Goal: Task Accomplishment & Management: Manage account settings

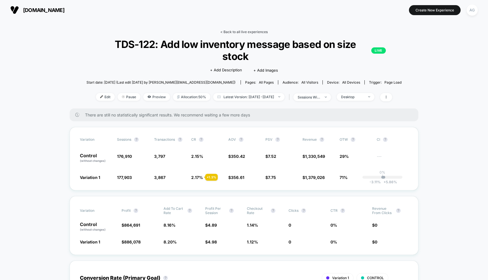
click at [237, 30] on link "< Back to all live experiences" at bounding box center [243, 32] width 47 height 4
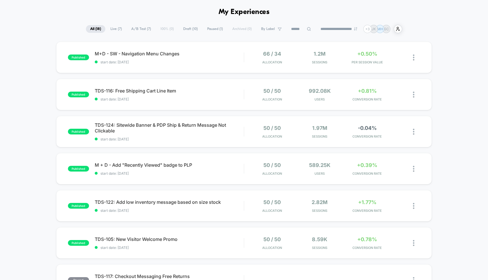
scroll to position [23, 0]
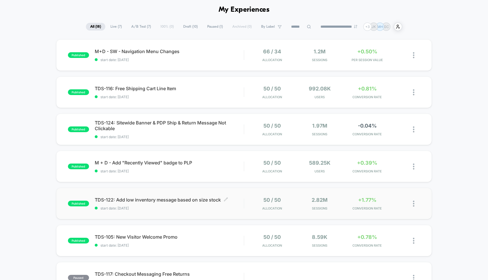
click at [191, 198] on span "TDS-122: Add low inventory message based on size stock Click to edit experience…" at bounding box center [169, 200] width 149 height 6
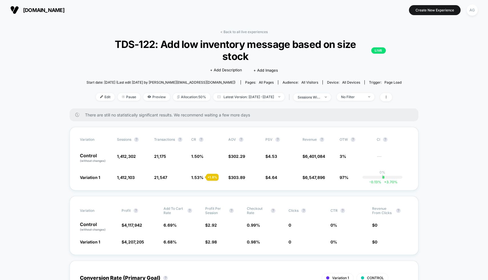
click at [392, 101] on div at bounding box center [384, 97] width 15 height 8
click at [388, 97] on icon at bounding box center [385, 96] width 3 height 3
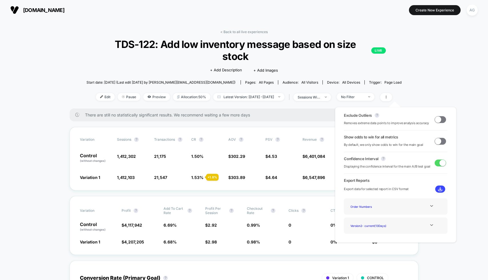
click at [436, 117] on span at bounding box center [438, 119] width 6 height 6
click at [442, 120] on span at bounding box center [442, 119] width 6 height 6
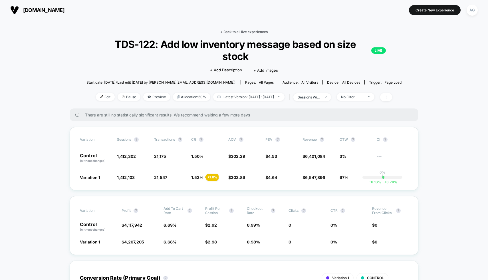
click at [253, 30] on link "< Back to all live experiences" at bounding box center [243, 32] width 47 height 4
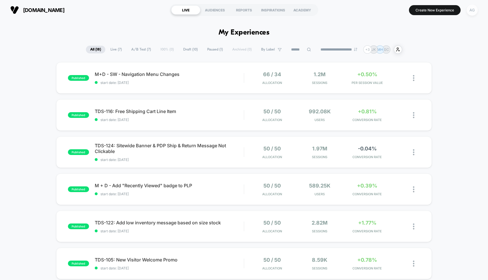
click at [470, 14] on div "AG" at bounding box center [471, 10] width 11 height 11
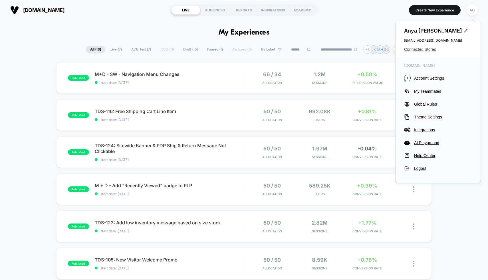
click at [425, 49] on span "Connected Stores" at bounding box center [438, 49] width 68 height 5
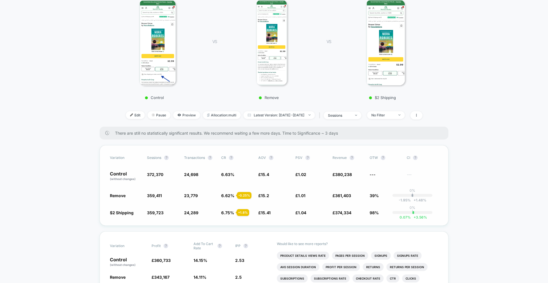
scroll to position [86, 0]
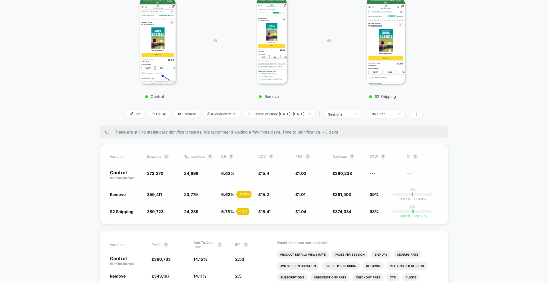
click at [373, 210] on span "98%" at bounding box center [373, 211] width 9 height 5
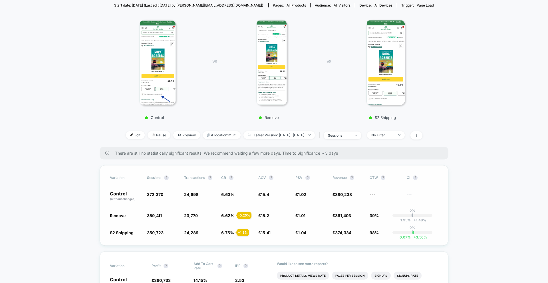
scroll to position [17, 0]
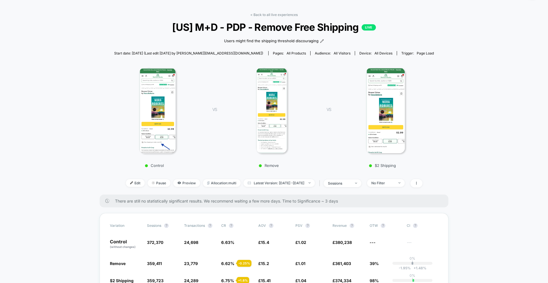
click at [175, 132] on img at bounding box center [157, 111] width 37 height 86
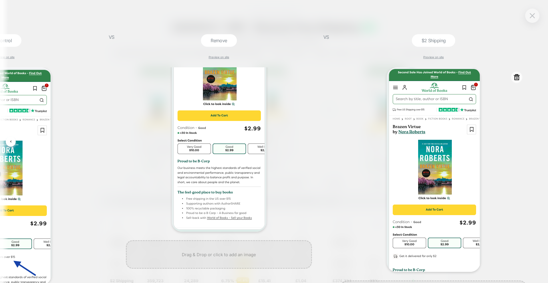
scroll to position [11, 0]
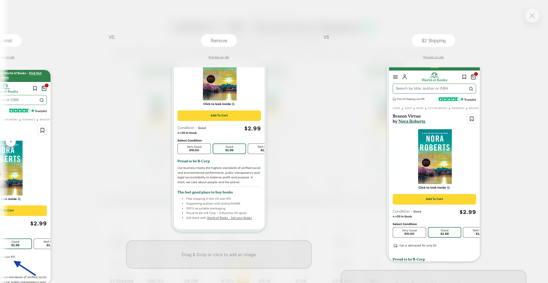
click at [530, 15] on img at bounding box center [531, 15] width 5 height 5
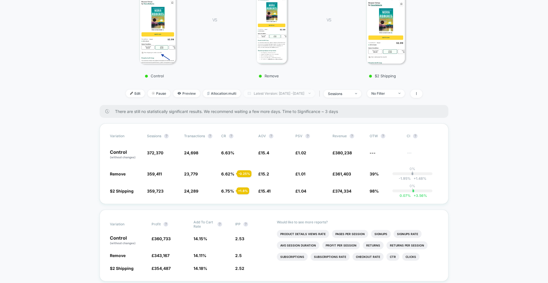
click at [317, 180] on div "Variation Sessions ? Transactions ? CR ? AOV ? PSV ? Revenue ? OTW ? CI ? Contr…" at bounding box center [274, 164] width 349 height 80
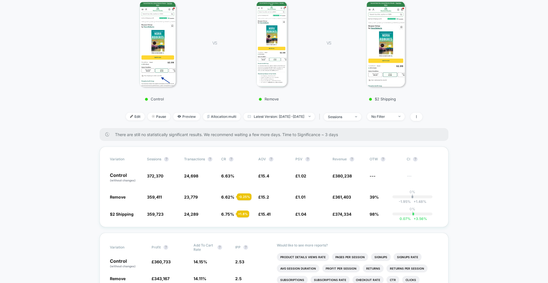
scroll to position [84, 0]
click at [343, 215] on span "374,334" at bounding box center [343, 213] width 16 height 5
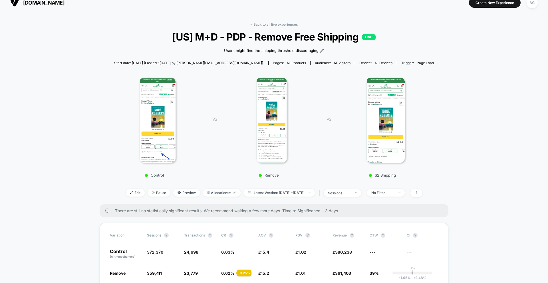
scroll to position [0, 0]
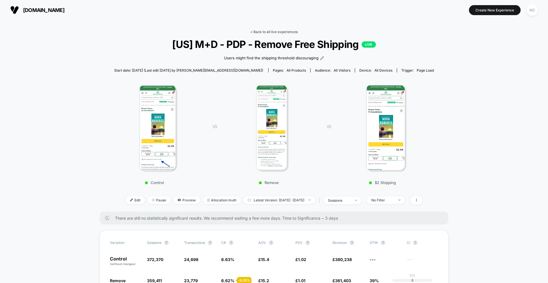
click at [264, 31] on link "< Back to all live experiences" at bounding box center [273, 32] width 47 height 4
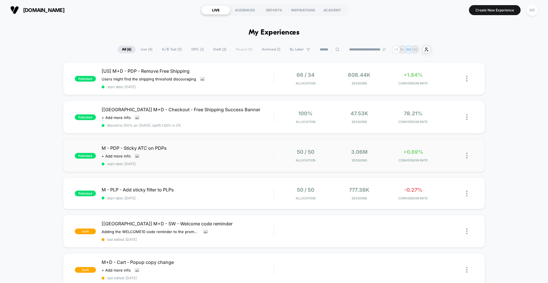
click at [233, 144] on div "published M - PDP - Sticky ATC on PDPs Click to view images Click to edit exper…" at bounding box center [274, 155] width 422 height 33
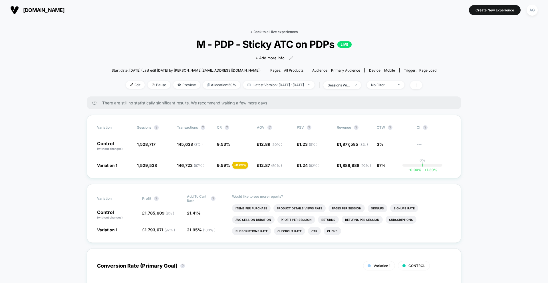
click at [279, 32] on link "< Back to all live experiences" at bounding box center [273, 32] width 47 height 4
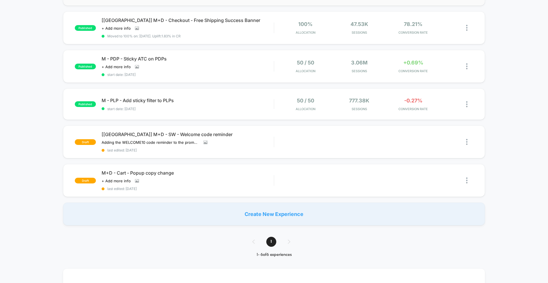
scroll to position [116, 0]
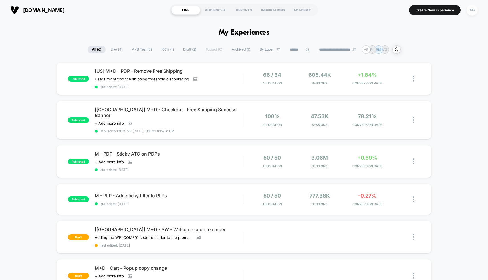
click at [468, 14] on div "AG" at bounding box center [471, 10] width 11 height 11
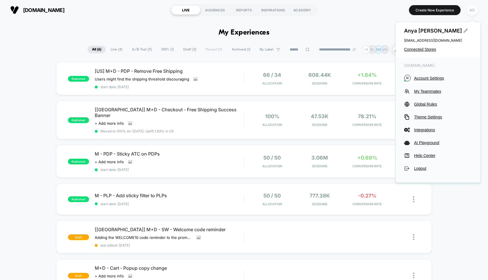
click at [471, 12] on div "AG" at bounding box center [471, 10] width 11 height 11
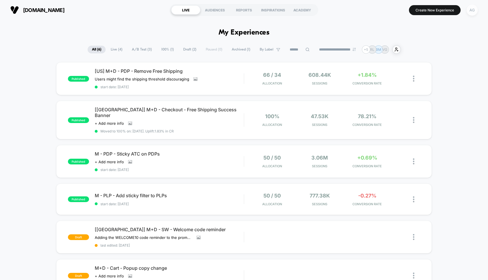
click at [471, 12] on div "AG" at bounding box center [471, 10] width 11 height 11
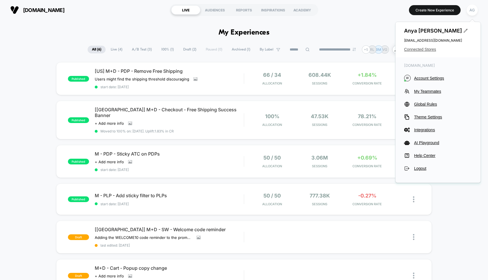
click at [428, 51] on span "Connected Stores" at bounding box center [438, 49] width 68 height 5
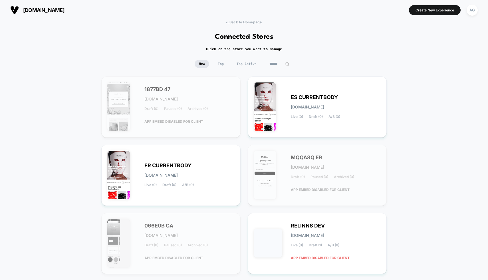
click at [253, 60] on span "Top Active" at bounding box center [246, 64] width 29 height 8
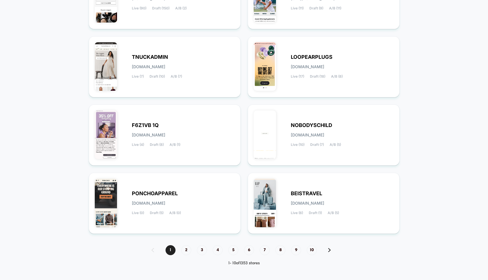
scroll to position [177, 0]
click at [311, 194] on span "BEISTRAVEL" at bounding box center [306, 193] width 31 height 4
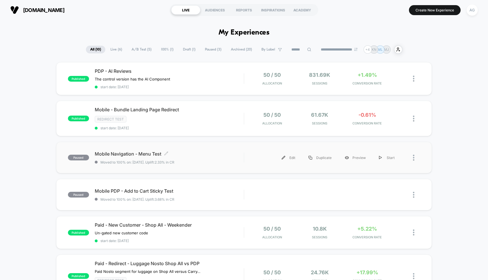
click at [221, 156] on div "Mobile Navigation - Menu Test Click to edit experience details Click to edit ex…" at bounding box center [169, 157] width 149 height 13
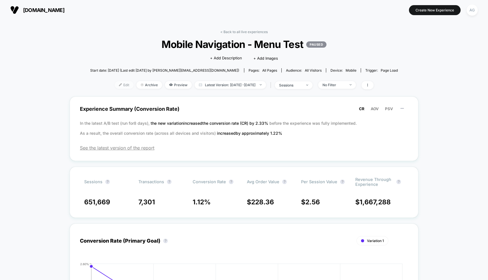
click at [117, 82] on span "Edit" at bounding box center [124, 85] width 19 height 8
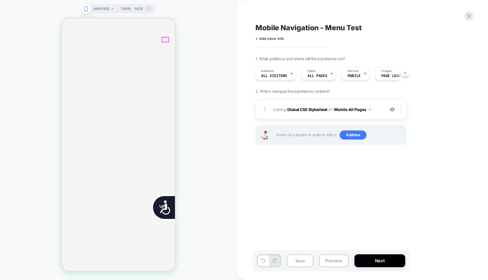
click at [392, 108] on img at bounding box center [392, 109] width 5 height 5
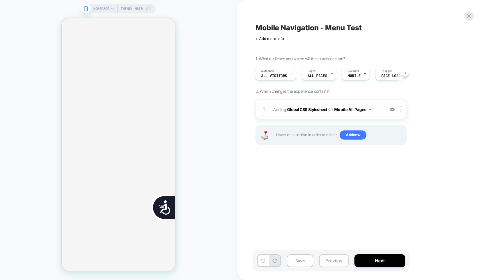
click at [329, 260] on button "Preview" at bounding box center [334, 260] width 30 height 13
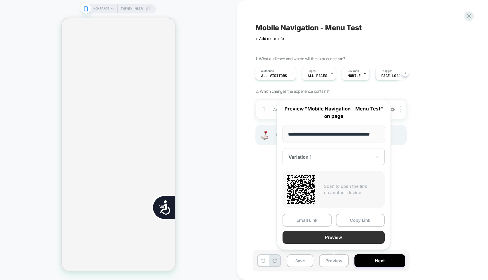
scroll to position [0, 0]
click at [323, 238] on button "Preview" at bounding box center [333, 237] width 102 height 13
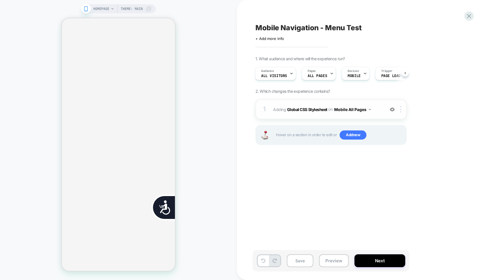
click at [376, 109] on span "Adding Global CSS Stylesheet on Mobile All Pages" at bounding box center [327, 109] width 109 height 8
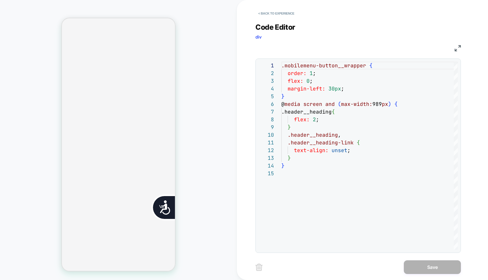
scroll to position [0, 113]
click at [266, 13] on button "< Back to experience" at bounding box center [276, 13] width 42 height 9
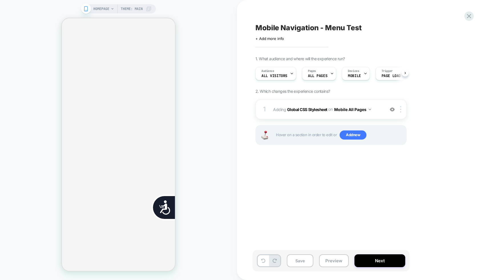
scroll to position [0, 0]
click at [472, 15] on icon at bounding box center [469, 16] width 8 height 8
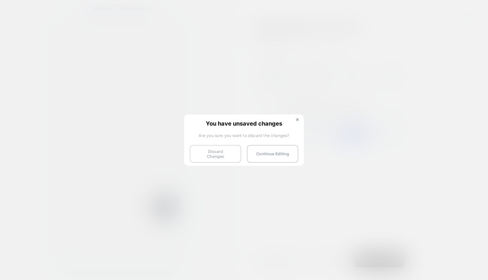
click at [208, 150] on button "Discard Changes" at bounding box center [215, 154] width 51 height 18
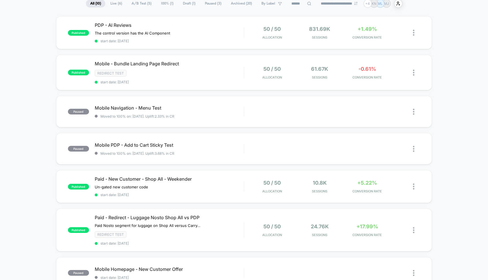
scroll to position [48, 0]
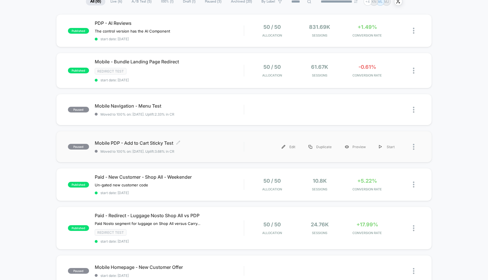
click at [197, 144] on span "Mobile PDP - Add to Cart Sticky Test Click to edit experience details" at bounding box center [169, 143] width 149 height 6
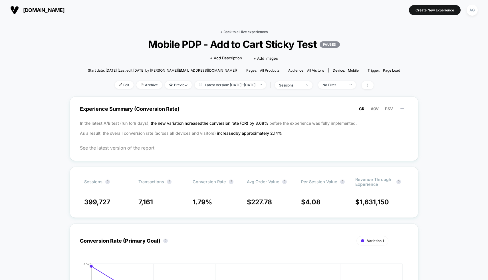
click at [229, 31] on link "< Back to all live experiences" at bounding box center [243, 32] width 47 height 4
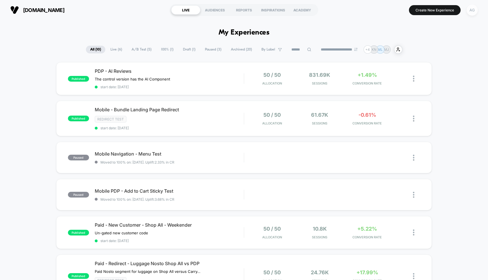
click at [474, 11] on div "AG" at bounding box center [471, 10] width 11 height 11
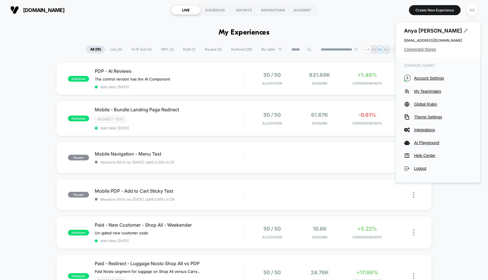
click at [419, 47] on span "Connected Stores" at bounding box center [438, 49] width 68 height 5
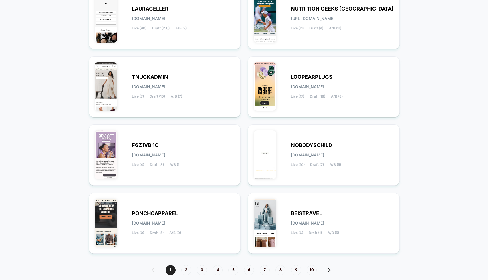
scroll to position [177, 0]
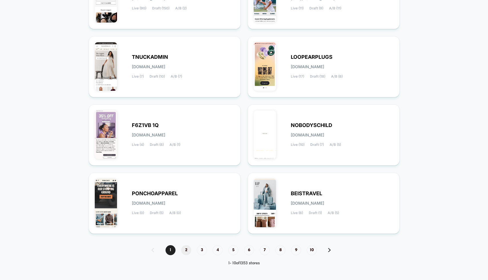
click at [184, 251] on span "2" at bounding box center [186, 250] width 10 height 10
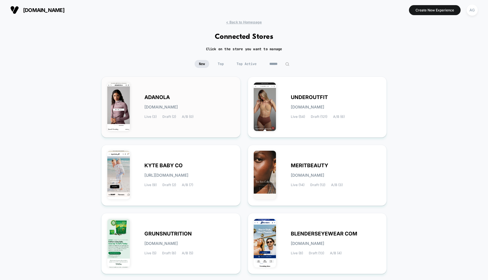
click at [224, 107] on div "ADANOLA adanola.myshopify.com Live (3) Draft (2) A/B (0)" at bounding box center [189, 106] width 90 height 23
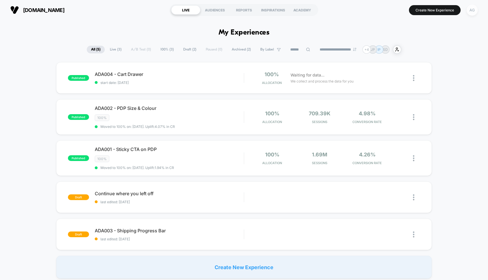
click at [467, 11] on div "AG" at bounding box center [471, 10] width 11 height 11
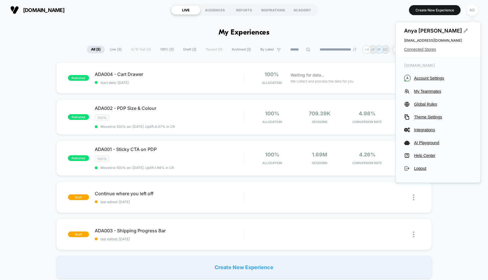
click at [431, 48] on span "Connected Stores" at bounding box center [438, 49] width 68 height 5
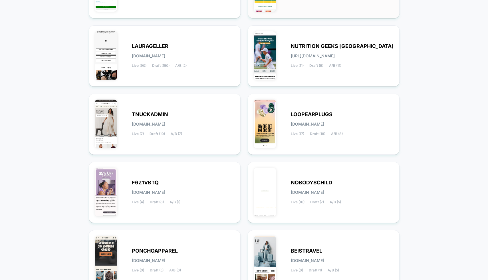
scroll to position [177, 0]
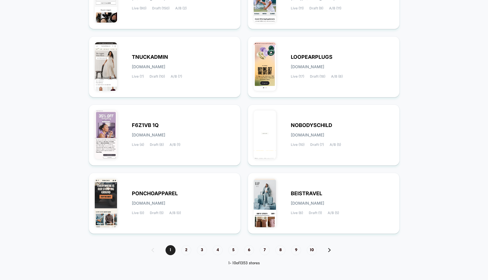
click at [191, 251] on div "1 2 3 4 5 6 7 8 9 10" at bounding box center [244, 250] width 196 height 10
click at [186, 249] on span "2" at bounding box center [186, 250] width 10 height 10
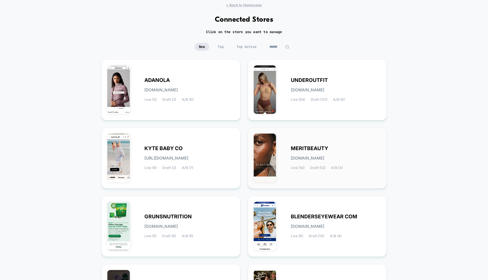
scroll to position [19, 0]
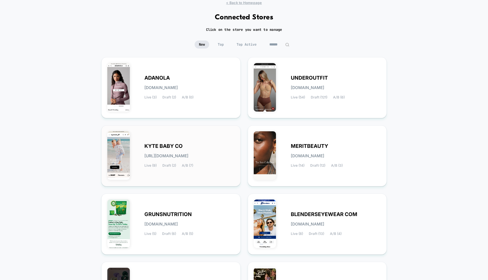
click at [224, 144] on div "KYTE BABY CO kyte-baby_co.myshopify.com Live (9) Draft (2) A/B (7)" at bounding box center [189, 155] width 90 height 23
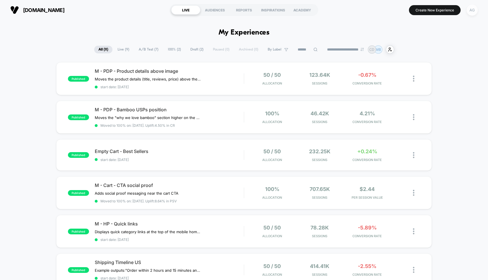
click at [475, 10] on div "AG" at bounding box center [471, 10] width 11 height 11
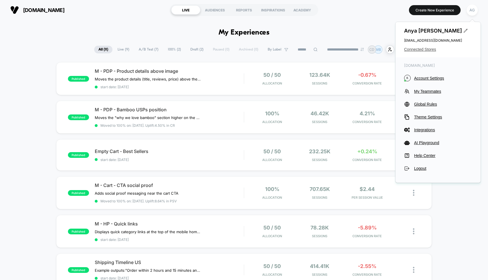
click at [428, 48] on span "Connected Stores" at bounding box center [438, 49] width 68 height 5
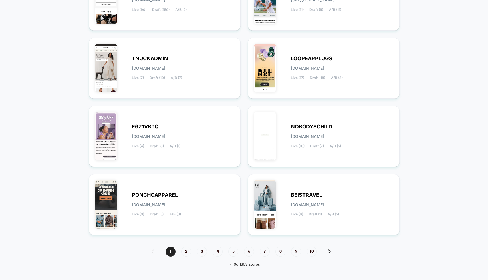
scroll to position [177, 0]
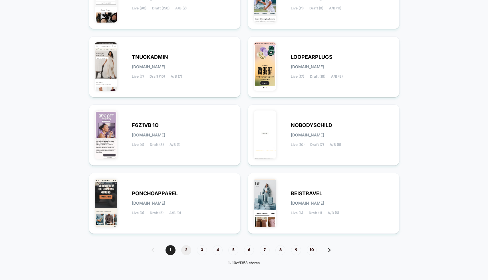
click at [185, 246] on span "2" at bounding box center [186, 250] width 10 height 10
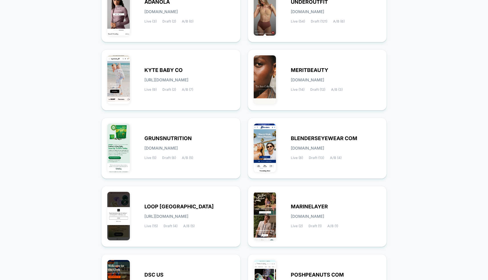
scroll to position [107, 0]
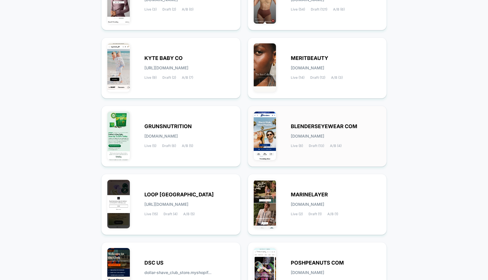
click at [308, 132] on div "BLENDERSEYEWEAR COM blenderseyewear-com.myshopify.com Live (8) Draft (13) A/B (…" at bounding box center [336, 135] width 90 height 23
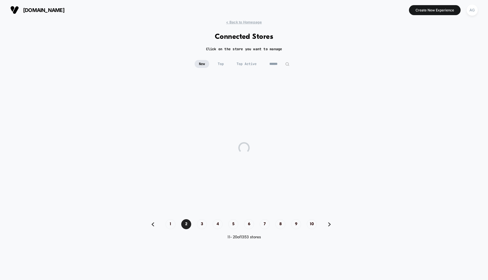
scroll to position [0, 0]
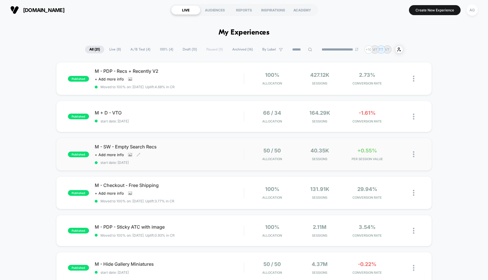
click at [216, 155] on div "M - SW - Empty Search Recs Click to view images Click to edit experience detail…" at bounding box center [169, 154] width 149 height 21
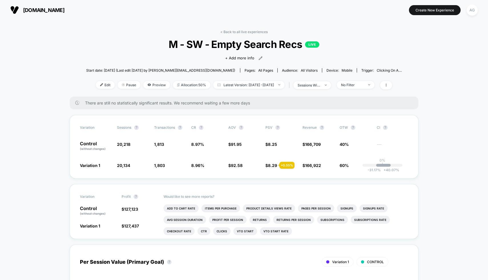
click at [234, 31] on link "< Back to all live experiences" at bounding box center [243, 32] width 47 height 4
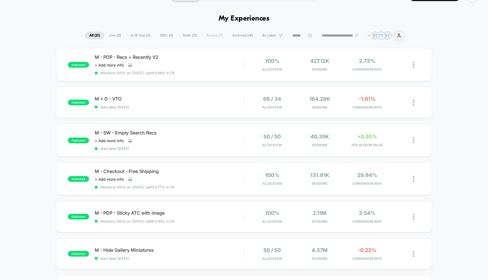
scroll to position [12, 0]
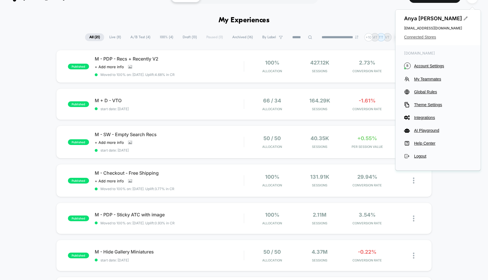
click at [428, 36] on span "Connected Stores" at bounding box center [438, 37] width 68 height 5
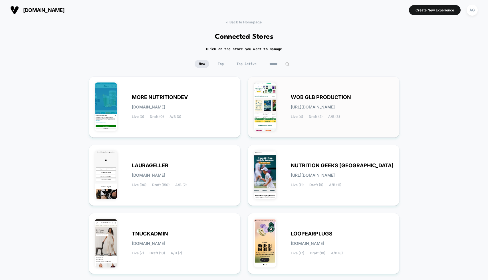
scroll to position [177, 0]
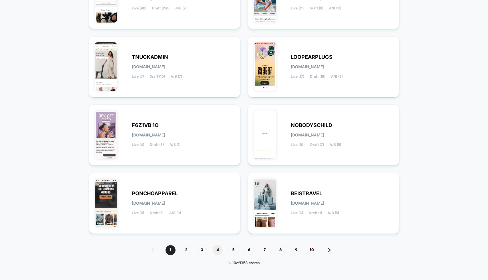
click at [217, 247] on span "4" at bounding box center [218, 250] width 10 height 10
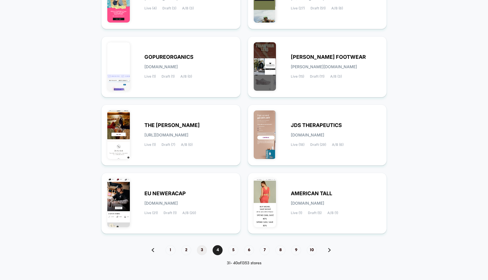
click at [198, 248] on span "3" at bounding box center [202, 250] width 10 height 10
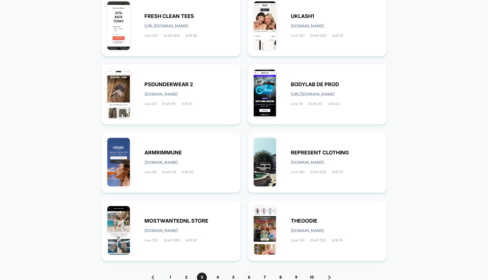
scroll to position [159, 0]
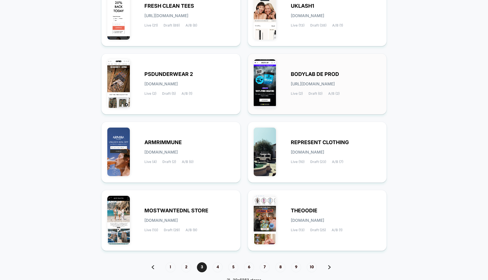
click at [335, 84] on span "bodylab-de_prod.myshopify.com" at bounding box center [313, 84] width 44 height 4
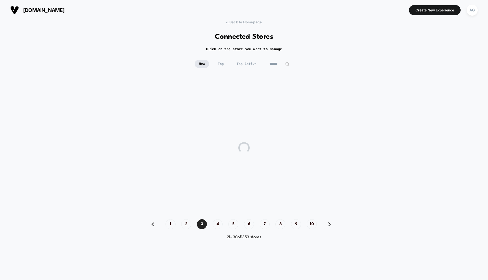
scroll to position [0, 0]
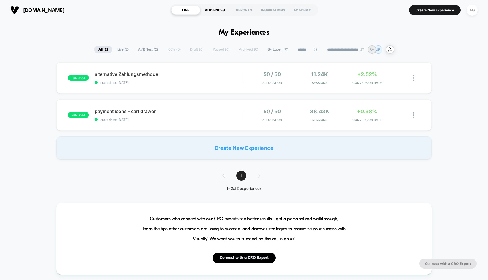
click at [218, 10] on div "AUDIENCES" at bounding box center [214, 9] width 29 height 9
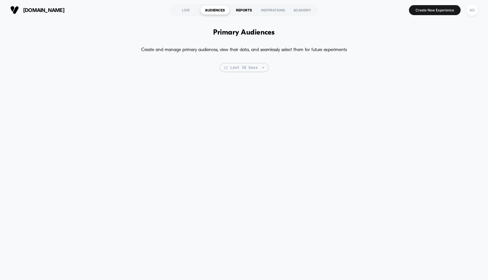
click at [245, 11] on div "REPORTS" at bounding box center [243, 9] width 29 height 9
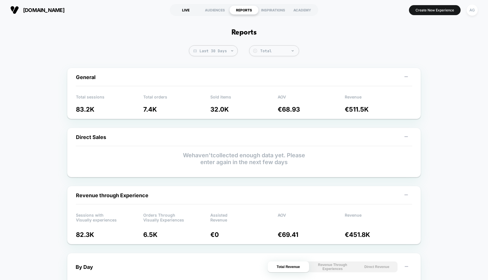
click at [187, 11] on div "LIVE" at bounding box center [185, 9] width 29 height 9
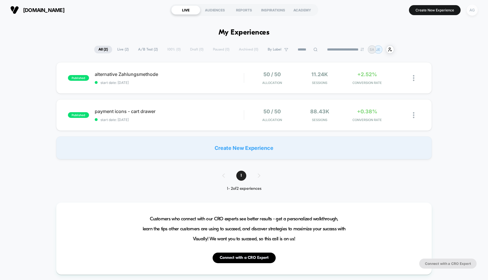
click at [472, 9] on div "AG" at bounding box center [471, 10] width 11 height 11
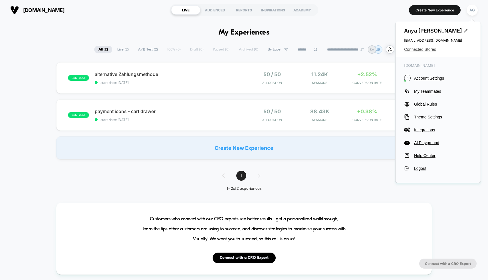
click at [420, 49] on span "Connected Stores" at bounding box center [438, 49] width 68 height 5
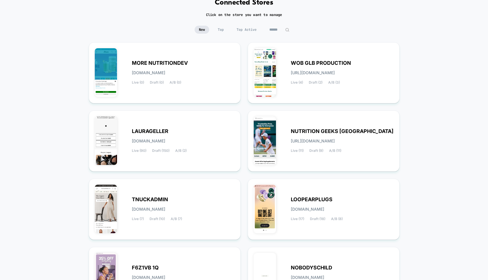
scroll to position [5, 0]
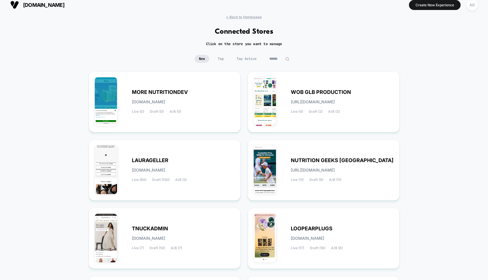
click at [248, 55] on span "Top Active" at bounding box center [246, 59] width 29 height 8
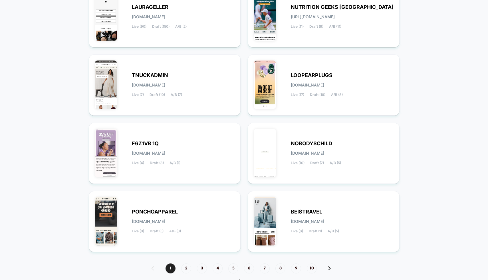
scroll to position [177, 0]
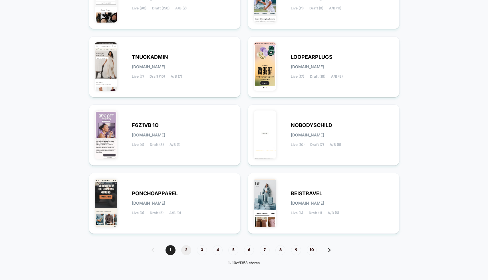
click at [185, 252] on span "2" at bounding box center [186, 250] width 10 height 10
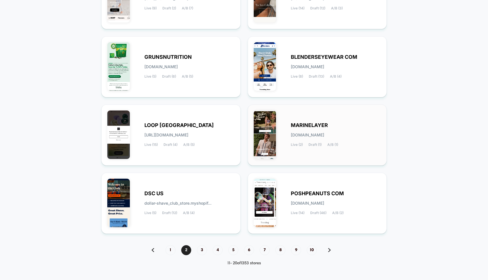
click at [278, 144] on div "MARINELAYER marinelayer.myshopify.com Live (2) Draft (1) A/B (1)" at bounding box center [317, 134] width 127 height 49
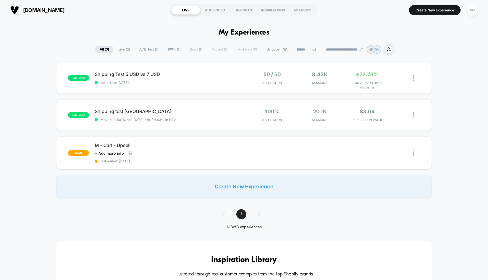
click at [467, 11] on div "AG" at bounding box center [471, 10] width 11 height 11
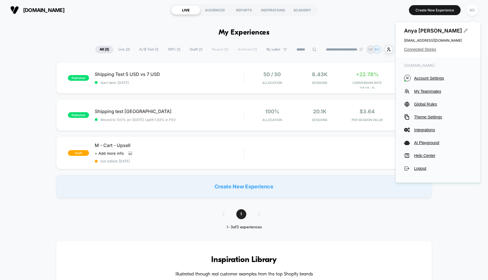
click at [421, 50] on span "Connected Stores" at bounding box center [438, 49] width 68 height 5
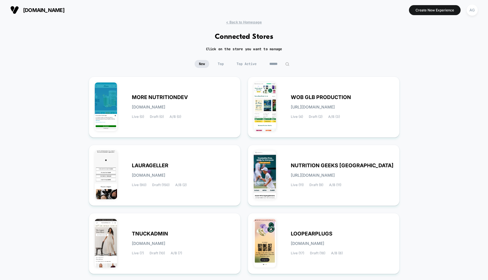
scroll to position [177, 0]
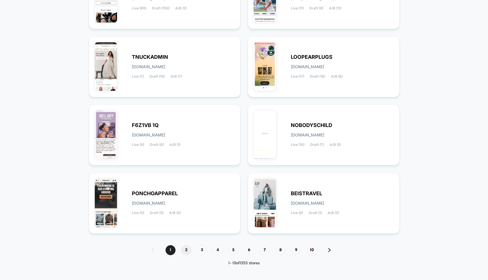
click at [186, 249] on span "2" at bounding box center [186, 250] width 10 height 10
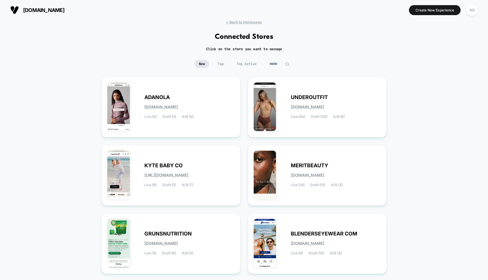
click at [250, 62] on span "Top Active" at bounding box center [246, 64] width 29 height 8
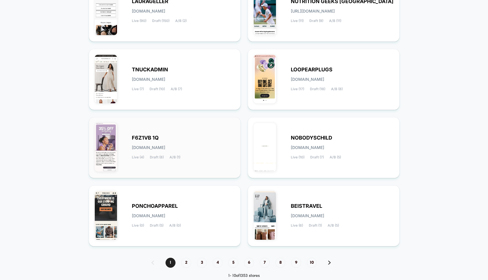
scroll to position [177, 0]
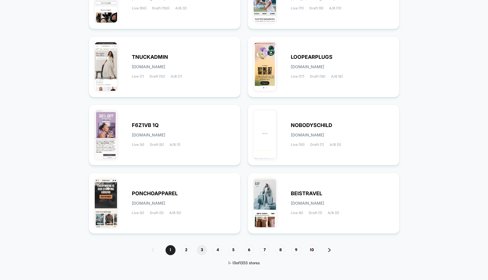
click at [199, 252] on span "3" at bounding box center [202, 250] width 10 height 10
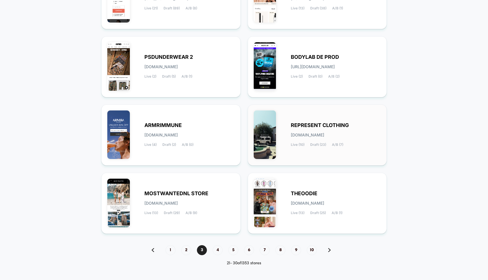
click at [313, 125] on span "REPRESENT CLOTHING" at bounding box center [320, 125] width 58 height 4
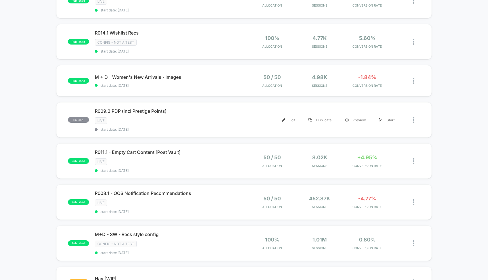
scroll to position [246, 0]
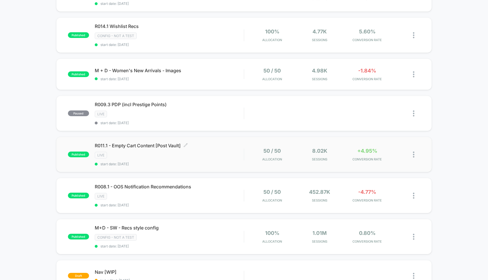
click at [233, 148] on div "R011.1 - Empty Cart Content [Post Vault] Click to edit experience details Click…" at bounding box center [169, 154] width 149 height 23
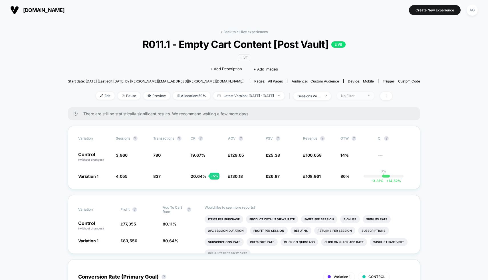
click at [373, 92] on span "No Filter" at bounding box center [356, 96] width 38 height 8
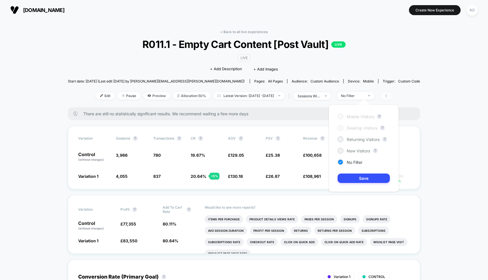
click at [388, 96] on icon at bounding box center [385, 95] width 3 height 3
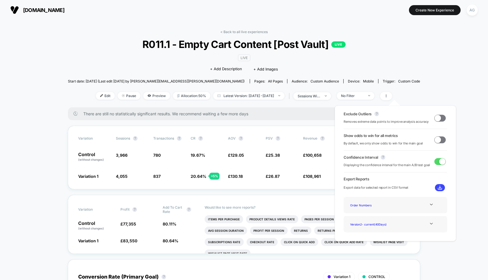
click at [436, 116] on span at bounding box center [437, 118] width 6 height 6
click at [261, 217] on li "Product Details Views Rate" at bounding box center [272, 219] width 52 height 8
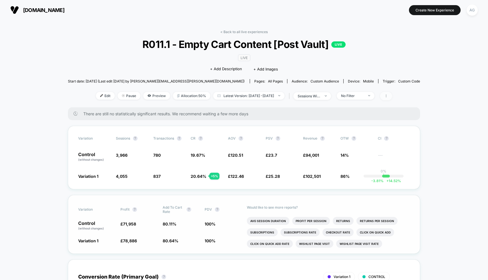
click at [392, 92] on span at bounding box center [386, 96] width 12 height 8
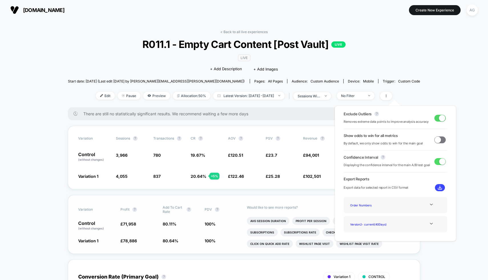
click at [439, 117] on span at bounding box center [442, 118] width 6 height 6
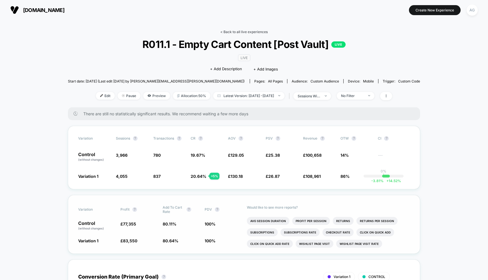
click at [250, 32] on link "< Back to all live experiences" at bounding box center [243, 32] width 47 height 4
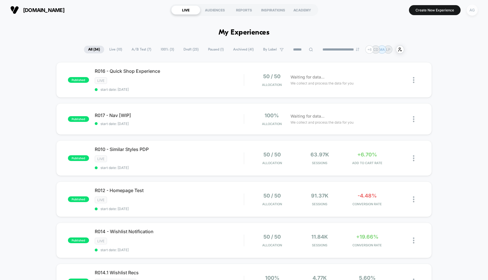
click at [470, 11] on div "AG" at bounding box center [471, 10] width 11 height 11
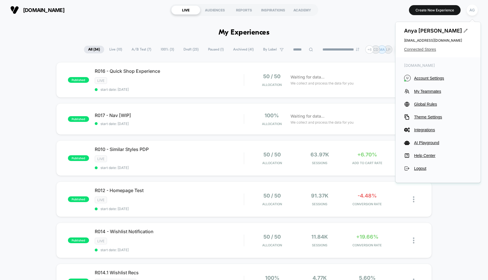
click at [426, 48] on span "Connected Stores" at bounding box center [438, 49] width 68 height 5
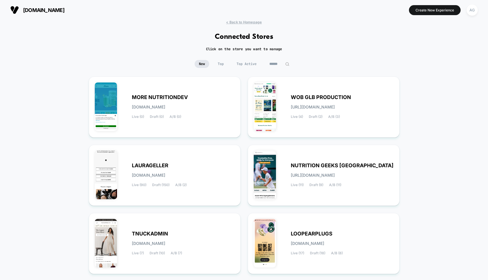
click at [247, 58] on div "< Back to Homepage Connected Stores Click on the store you want to manage New T…" at bounding box center [244, 235] width 488 height 431
click at [247, 60] on span "Top Active" at bounding box center [246, 64] width 29 height 8
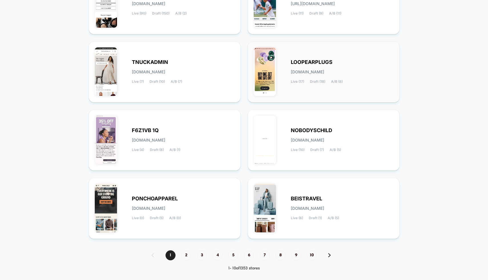
scroll to position [177, 0]
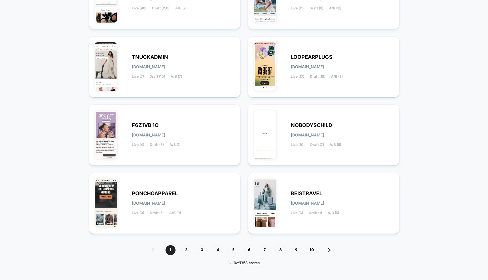
click at [178, 252] on div "1 2 3 4 5 6 7 8 9 10" at bounding box center [244, 250] width 196 height 10
click at [188, 251] on span "2" at bounding box center [186, 250] width 10 height 10
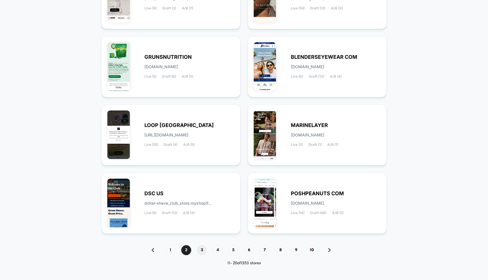
click at [201, 247] on span "3" at bounding box center [202, 250] width 10 height 10
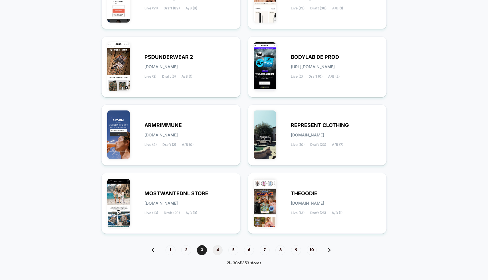
click at [217, 248] on span "4" at bounding box center [218, 250] width 10 height 10
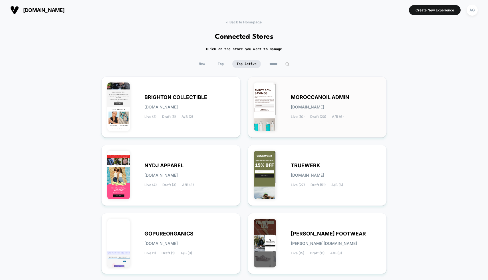
click at [316, 121] on div "MOROCCANOIL ADMIN moroccanoil-admin.myshopify.com Live (10) Draft (20) A/B (6)" at bounding box center [317, 106] width 127 height 49
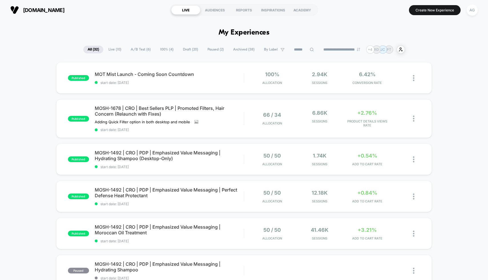
click at [159, 50] on span "100% ( 4 )" at bounding box center [167, 50] width 22 height 8
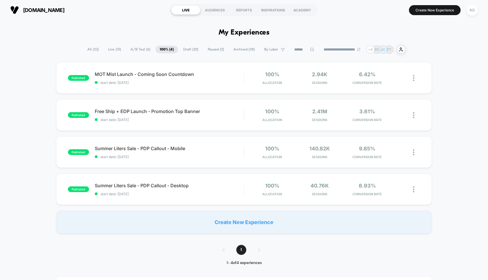
click at [133, 51] on span "A/B Test ( 6 )" at bounding box center [140, 50] width 29 height 8
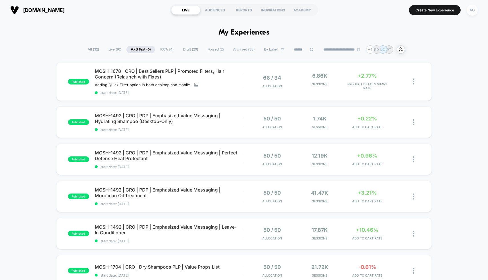
click at [472, 11] on div "AG" at bounding box center [471, 10] width 11 height 11
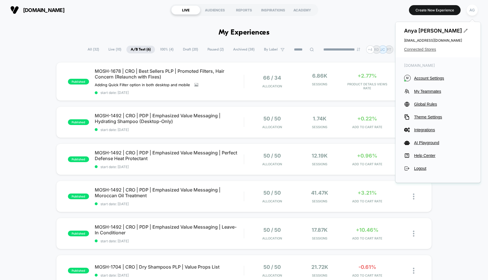
click at [422, 48] on span "Connected Stores" at bounding box center [438, 49] width 68 height 5
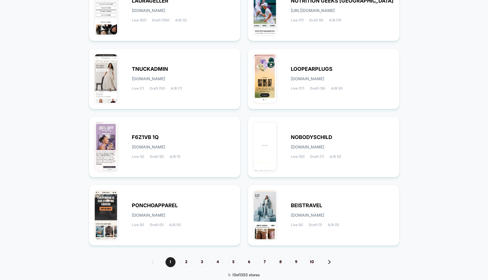
scroll to position [177, 0]
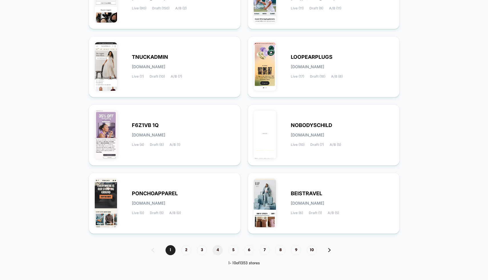
click at [219, 250] on span "4" at bounding box center [218, 250] width 10 height 10
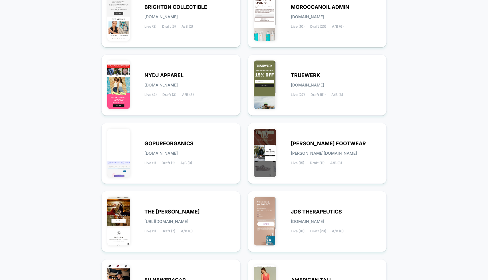
scroll to position [92, 0]
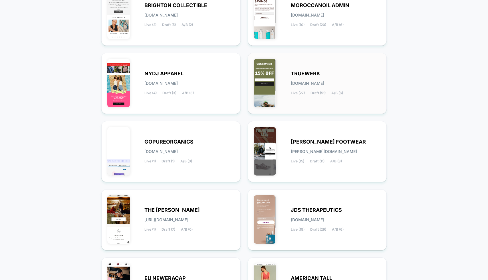
click at [302, 102] on div "TRUEWERK truewerk.myshopify.com Live (27) Draft (51) A/B (6)" at bounding box center [317, 83] width 127 height 49
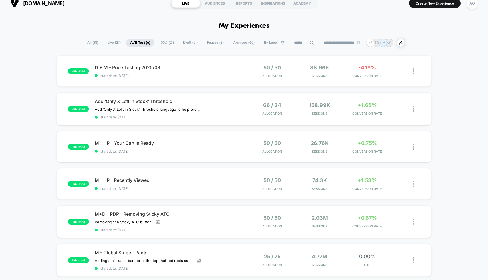
scroll to position [7, 0]
click at [362, 81] on div "published D + M - Price Testing 2025/08 start date: 8/12/2025 50 / 50 Allocatio…" at bounding box center [244, 70] width 376 height 31
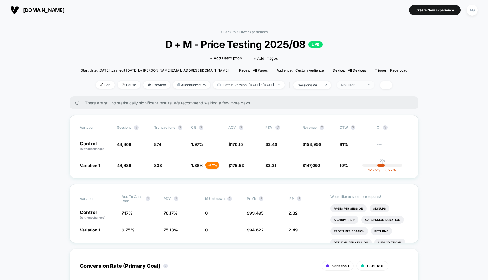
click at [364, 83] on div "No Filter" at bounding box center [352, 85] width 23 height 4
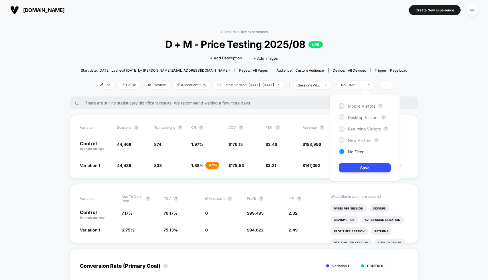
click at [355, 138] on span "New Visitors" at bounding box center [359, 140] width 23 height 5
click at [365, 165] on button "Save" at bounding box center [365, 167] width 52 height 9
